Goal: Information Seeking & Learning: Learn about a topic

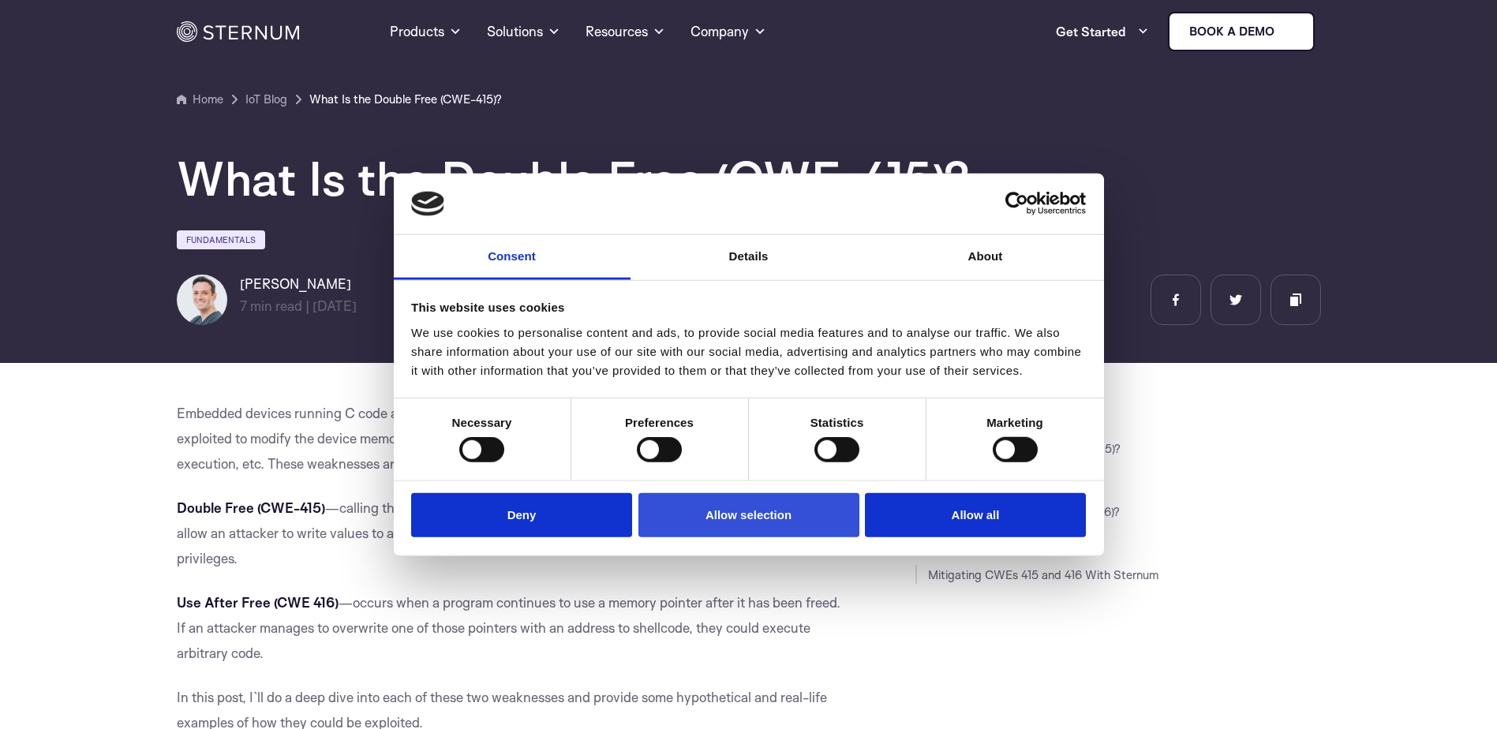
click at [765, 518] on button "Allow selection" at bounding box center [748, 514] width 221 height 45
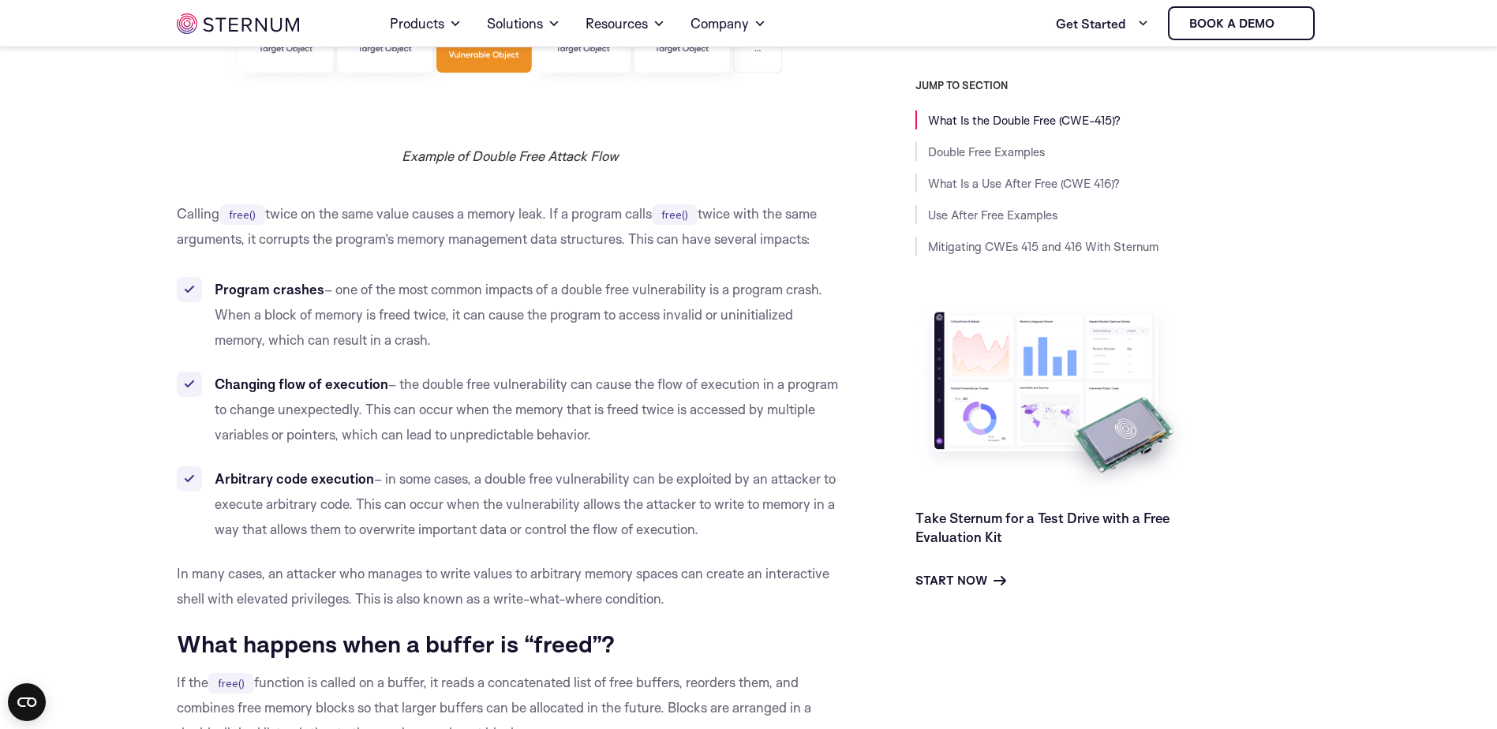
scroll to position [1173, 0]
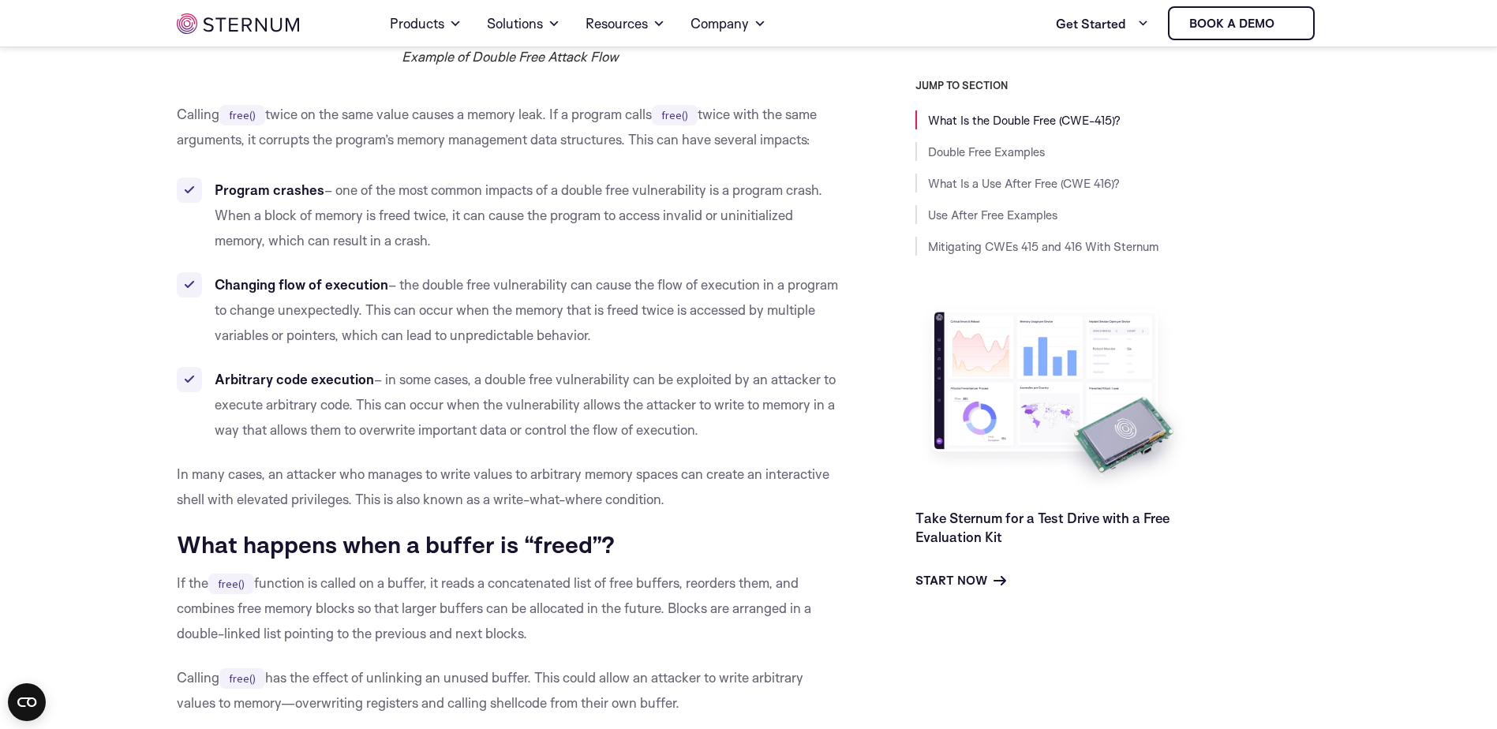
click at [447, 384] on li "Arbitrary code execution – in some cases, a double free vulnerability can be ex…" at bounding box center [511, 405] width 668 height 76
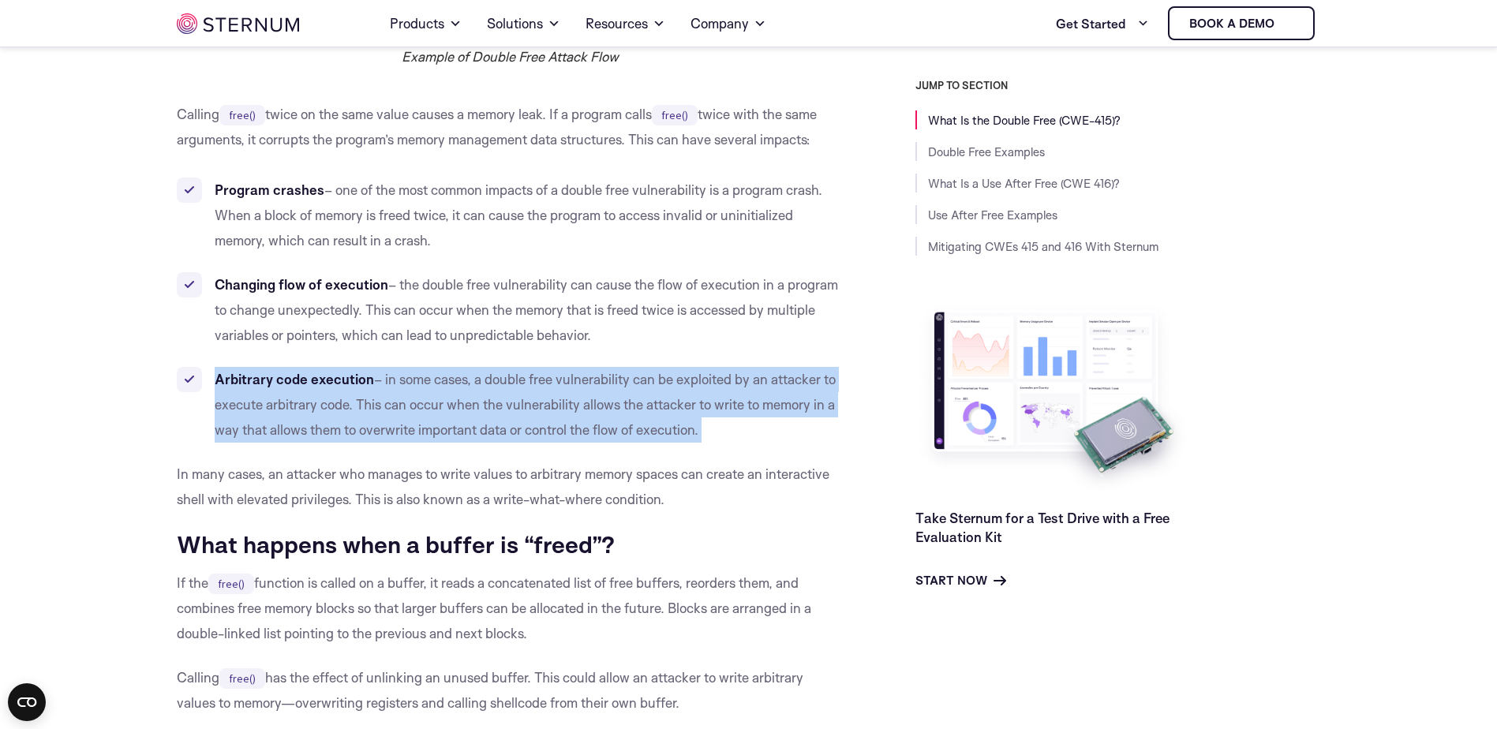
click at [447, 384] on li "Arbitrary code execution – in some cases, a double free vulnerability can be ex…" at bounding box center [511, 405] width 668 height 76
drag, startPoint x: 447, startPoint y: 384, endPoint x: 432, endPoint y: 386, distance: 15.1
click at [432, 386] on li "Arbitrary code execution – in some cases, a double free vulnerability can be ex…" at bounding box center [511, 405] width 668 height 76
click at [418, 383] on li "Arbitrary code execution – in some cases, a double free vulnerability can be ex…" at bounding box center [511, 405] width 668 height 76
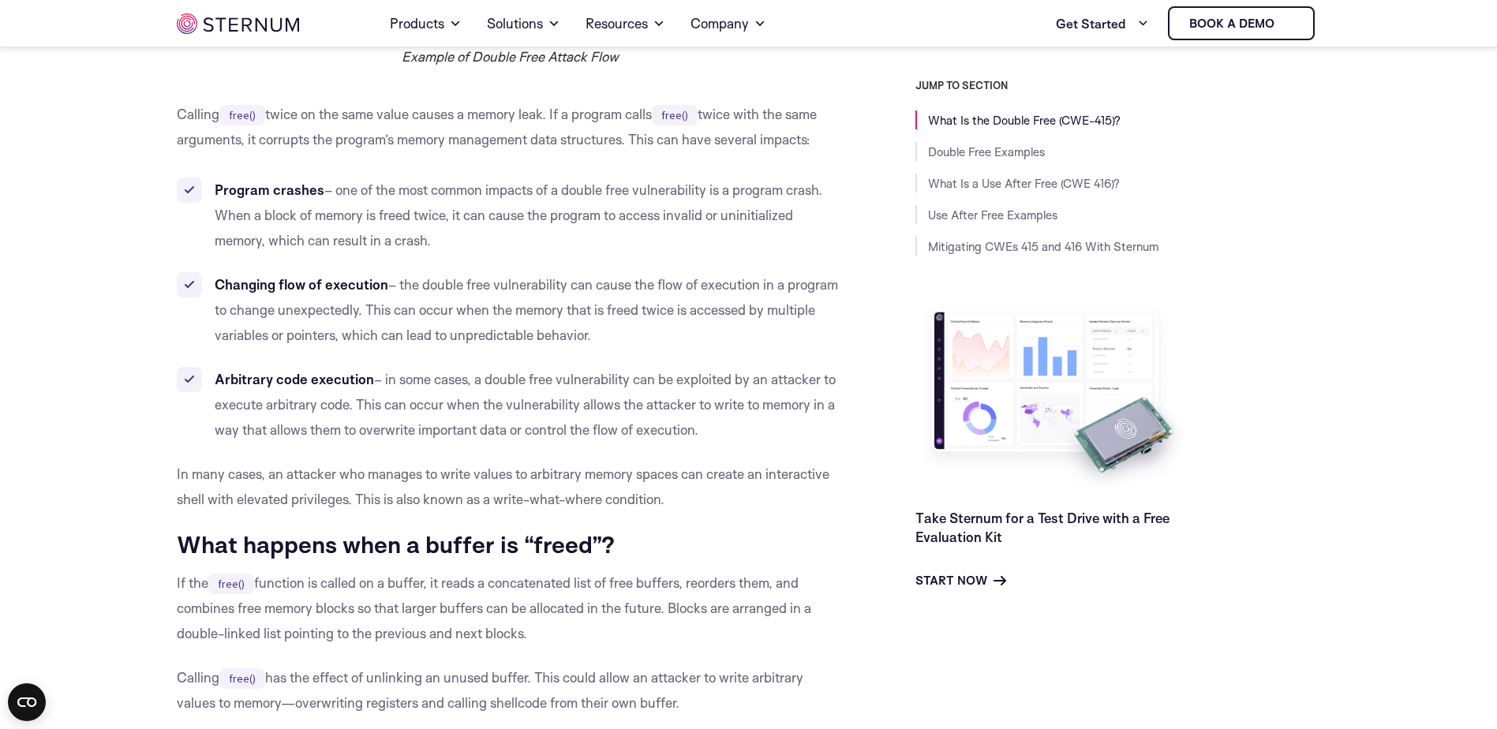
drag, startPoint x: 384, startPoint y: 376, endPoint x: 708, endPoint y: 427, distance: 327.4
click at [708, 427] on li "Arbitrary code execution – in some cases, a double free vulnerability can be ex…" at bounding box center [511, 405] width 668 height 76
drag, startPoint x: 708, startPoint y: 427, endPoint x: 663, endPoint y: 488, distance: 76.2
click at [663, 488] on p "In many cases, an attacker who manages to write values to arbitrary memory spac…" at bounding box center [511, 487] width 668 height 50
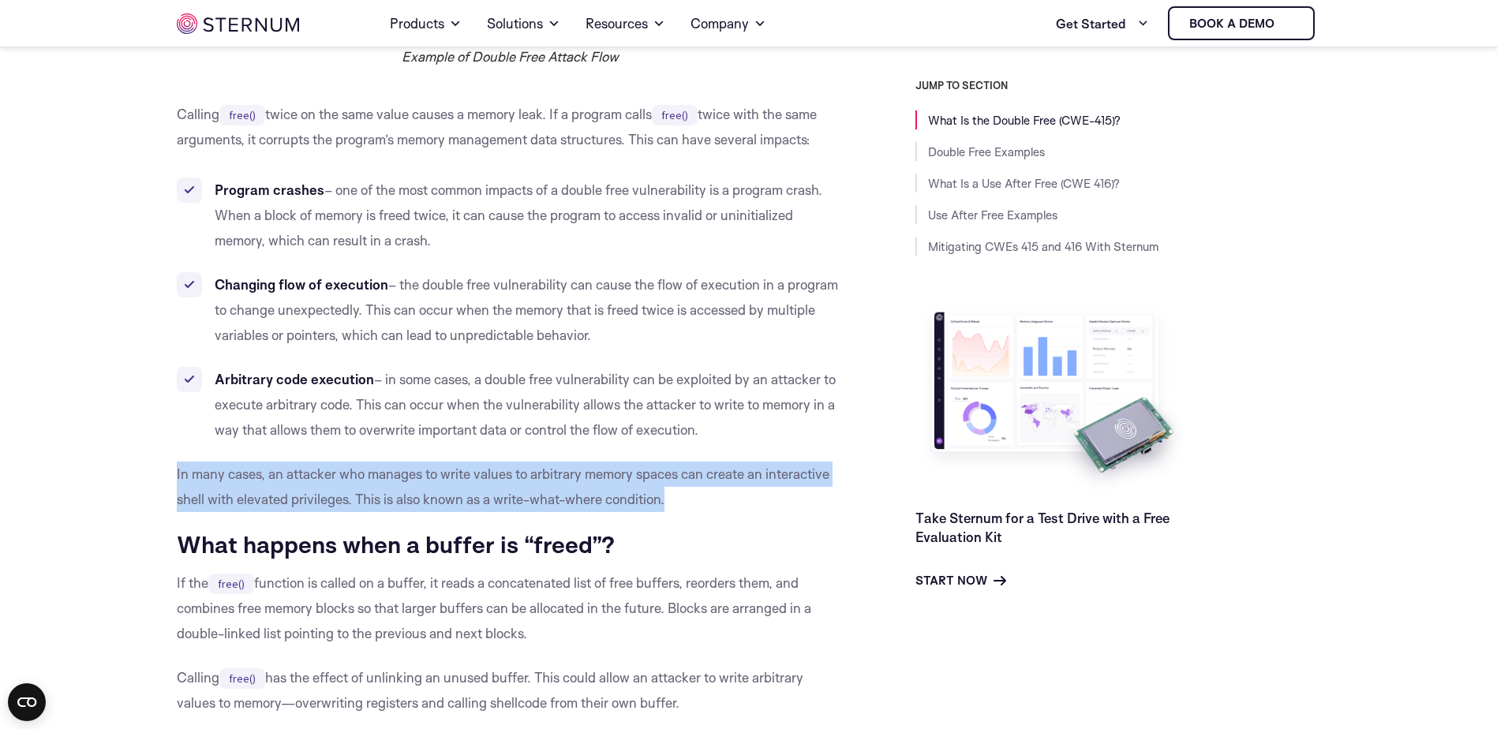
drag, startPoint x: 675, startPoint y: 499, endPoint x: 168, endPoint y: 473, distance: 508.0
click at [671, 493] on p "In many cases, an attacker who manages to write values to arbitrary memory spac…" at bounding box center [511, 487] width 668 height 50
